Goal: Information Seeking & Learning: Find specific page/section

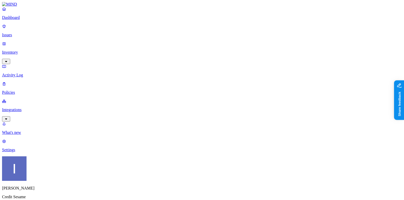
click at [26, 50] on p "Inventory" at bounding box center [202, 52] width 400 height 5
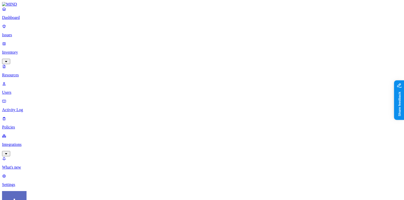
click at [35, 90] on p "Users" at bounding box center [202, 92] width 400 height 5
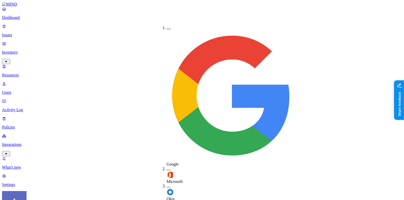
click at [169, 188] on img at bounding box center [170, 191] width 7 height 7
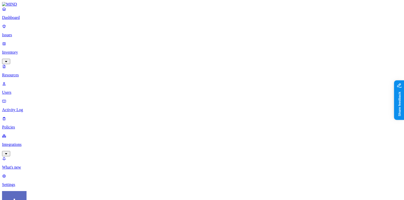
click at [153, 35] on span "Internal" at bounding box center [155, 37] width 13 height 4
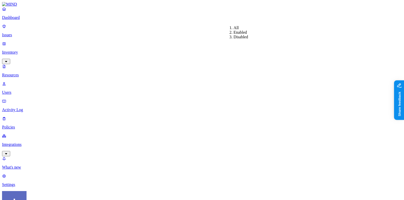
click at [234, 35] on div "Enabled" at bounding box center [234, 32] width 0 height 5
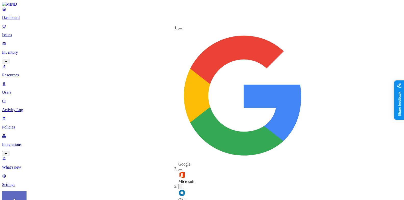
click at [181, 171] on img at bounding box center [181, 174] width 7 height 7
click at [178, 28] on button "button" at bounding box center [180, 29] width 4 height 2
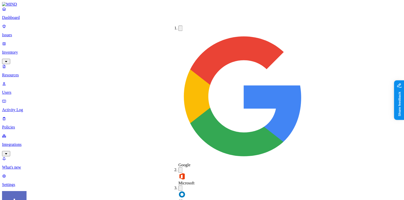
click at [178, 185] on button "button" at bounding box center [180, 187] width 4 height 5
click at [178, 167] on button "button" at bounding box center [180, 169] width 4 height 5
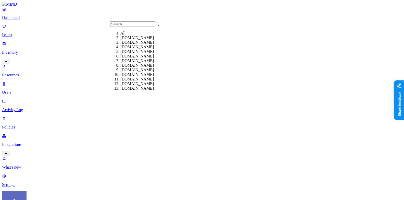
click at [130, 40] on div "creditsesame.com" at bounding box center [144, 37] width 49 height 5
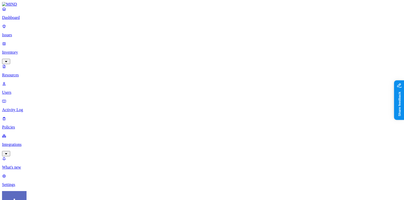
click at [180, 37] on span "Internal" at bounding box center [182, 37] width 13 height 4
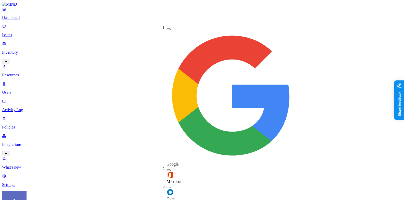
click at [170, 192] on label "Okta" at bounding box center [171, 196] width 8 height 9
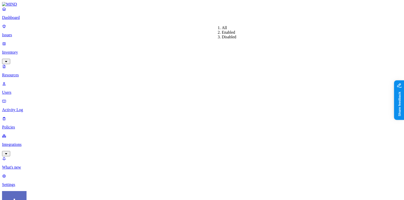
click at [222, 35] on div "Enabled" at bounding box center [222, 32] width 0 height 5
click at [154, 37] on span "Internal" at bounding box center [155, 37] width 13 height 4
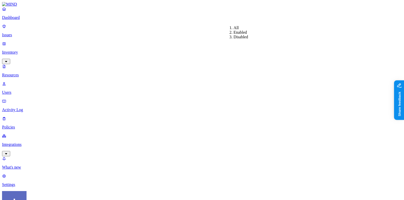
click at [234, 30] on div "All" at bounding box center [234, 28] width 0 height 5
click at [149, 28] on div "All" at bounding box center [149, 28] width 0 height 5
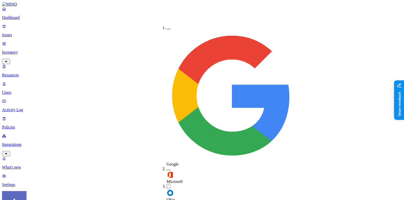
click at [170, 193] on label "Okta" at bounding box center [171, 197] width 8 height 9
click at [171, 157] on label "Google" at bounding box center [232, 161] width 131 height 9
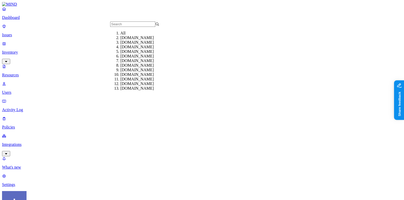
click at [146, 22] on input "text" at bounding box center [132, 23] width 45 height 5
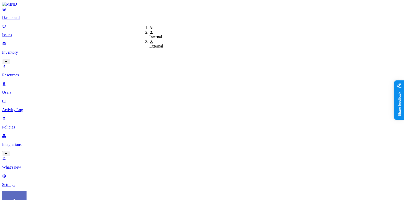
click at [156, 36] on span "Internal" at bounding box center [155, 37] width 13 height 4
click at [237, 35] on div "Enabled" at bounding box center [237, 32] width 0 height 5
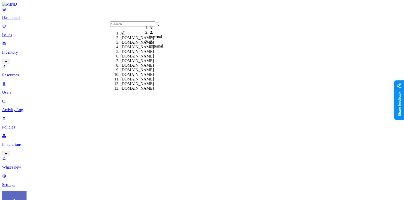
click at [151, 35] on span "Internal" at bounding box center [155, 37] width 13 height 4
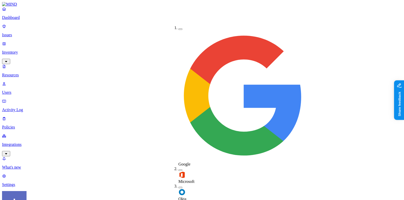
click at [183, 157] on label "Google" at bounding box center [243, 161] width 131 height 9
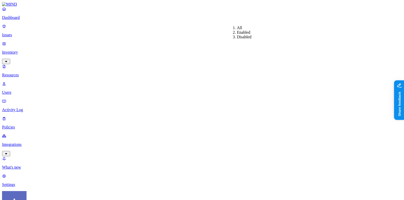
click at [237, 35] on div "Enabled" at bounding box center [237, 32] width 0 height 5
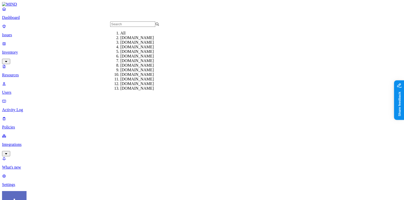
click at [121, 40] on div "creditsesame.com" at bounding box center [144, 37] width 49 height 5
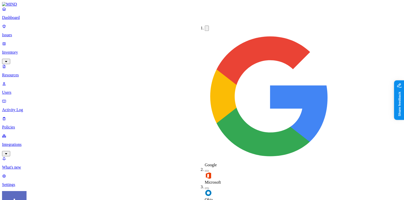
click at [205, 184] on div "Okta" at bounding box center [205, 192] width 0 height 17
click at [205, 31] on img at bounding box center [270, 96] width 131 height 131
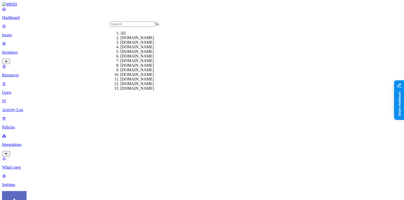
click at [143, 45] on div "gmail.com" at bounding box center [144, 42] width 49 height 5
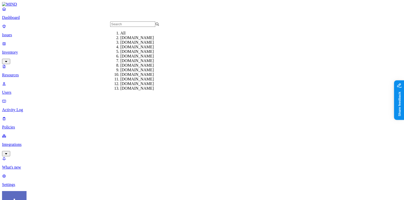
click at [142, 49] on div "transunion.com" at bounding box center [144, 47] width 49 height 5
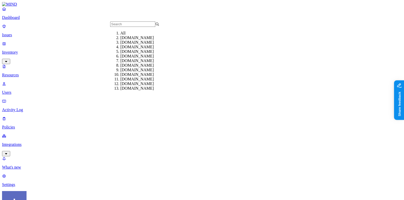
click at [140, 35] on div "All" at bounding box center [144, 33] width 49 height 5
